Goal: Transaction & Acquisition: Obtain resource

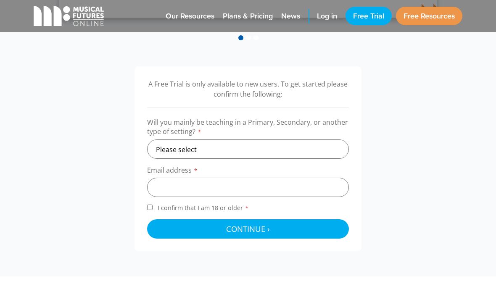
scroll to position [241, 0]
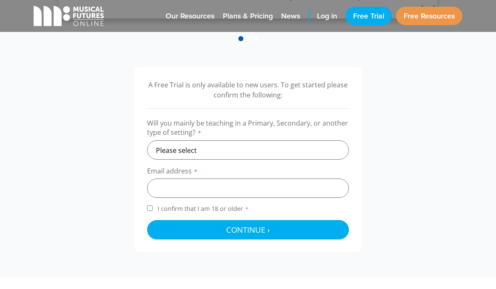
click at [443, 14] on link "Free Resources" at bounding box center [429, 16] width 66 height 19
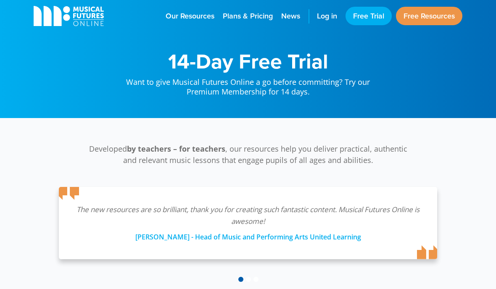
click at [192, 9] on link "Our Resources" at bounding box center [189, 16] width 57 height 32
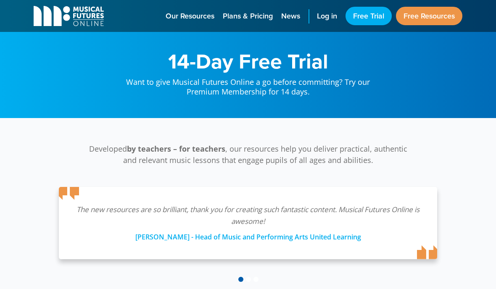
scroll to position [241, 0]
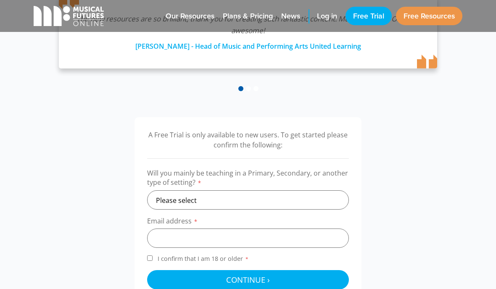
scroll to position [211, 0]
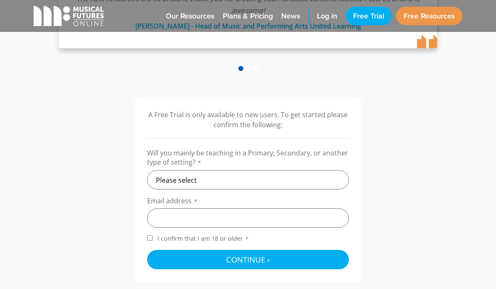
click at [290, 167] on label "Will you mainly be teaching in a Primary, Secondary, or another type of setting…" at bounding box center [248, 159] width 202 height 22
click at [299, 183] on select "Please select Primary Secondary Other" at bounding box center [248, 179] width 202 height 19
click at [287, 163] on label "Will you mainly be teaching in a Primary, Secondary, or another type of setting…" at bounding box center [248, 159] width 202 height 22
click at [282, 178] on select "Please select Primary Secondary Other" at bounding box center [248, 179] width 202 height 19
select select "secondary"
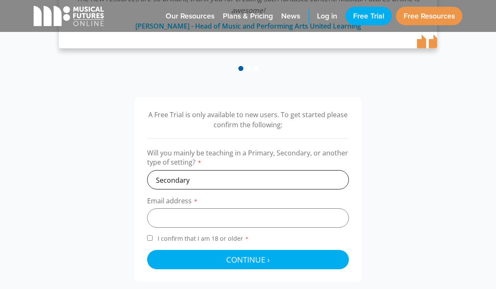
click at [291, 181] on select "Please select Primary Secondary Other" at bounding box center [248, 179] width 202 height 19
click at [302, 226] on input "email" at bounding box center [248, 218] width 202 height 19
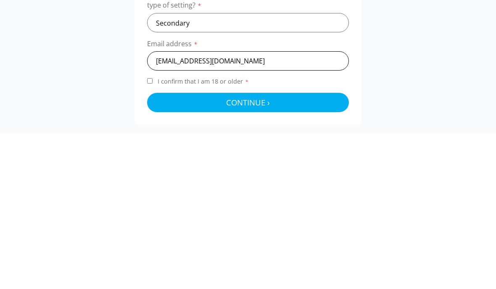
type input "[EMAIL_ADDRESS][DOMAIN_NAME]"
click at [302, 250] on button "Continue › Checking your details..." at bounding box center [248, 259] width 202 height 19
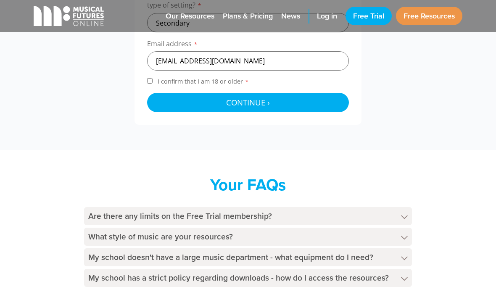
click at [153, 82] on input "I confirm that I am 18 or older *" at bounding box center [149, 80] width 5 height 5
checkbox input "true"
click at [331, 95] on button "Continue › Checking your details..." at bounding box center [248, 102] width 202 height 19
